Goal: Task Accomplishment & Management: Manage account settings

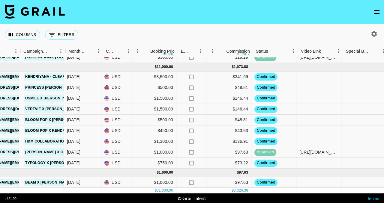
scroll to position [232, 269]
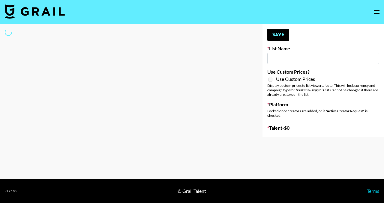
type input "New York Fashion Week Sep 25"
select select "Song"
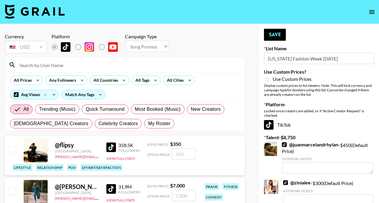
click at [174, 67] on input at bounding box center [128, 65] width 225 height 10
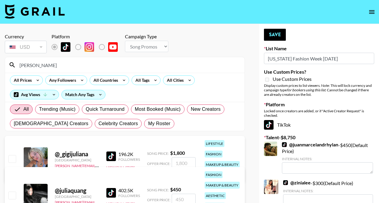
type input "juliagra"
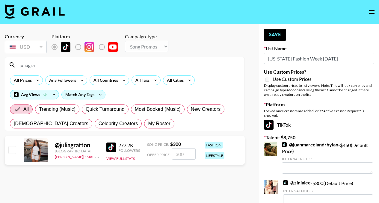
click at [12, 150] on input "checkbox" at bounding box center [11, 149] width 7 height 7
checkbox input "true"
type input "300"
drag, startPoint x: 188, startPoint y: 156, endPoint x: 169, endPoint y: 156, distance: 19.5
click at [169, 156] on div "Offer Price: 300" at bounding box center [171, 153] width 49 height 11
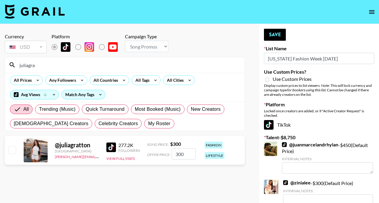
checkbox input "false"
checkbox input "true"
click at [178, 155] on input "2500" at bounding box center [184, 153] width 24 height 11
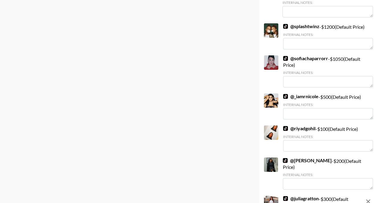
scroll to position [624, 0]
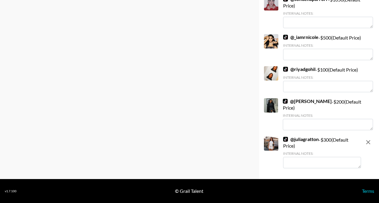
type input "500"
click at [368, 143] on icon "remove" at bounding box center [368, 142] width 4 height 4
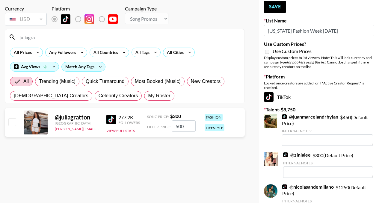
scroll to position [25, 0]
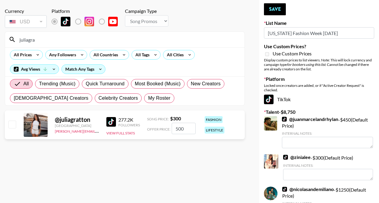
click at [14, 121] on input "checkbox" at bounding box center [11, 124] width 7 height 7
checkbox input "true"
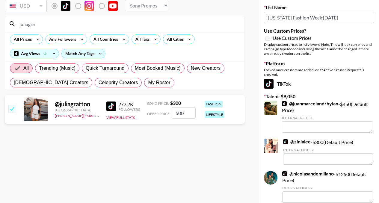
scroll to position [29, 0]
